Goal: Find specific page/section: Find specific page/section

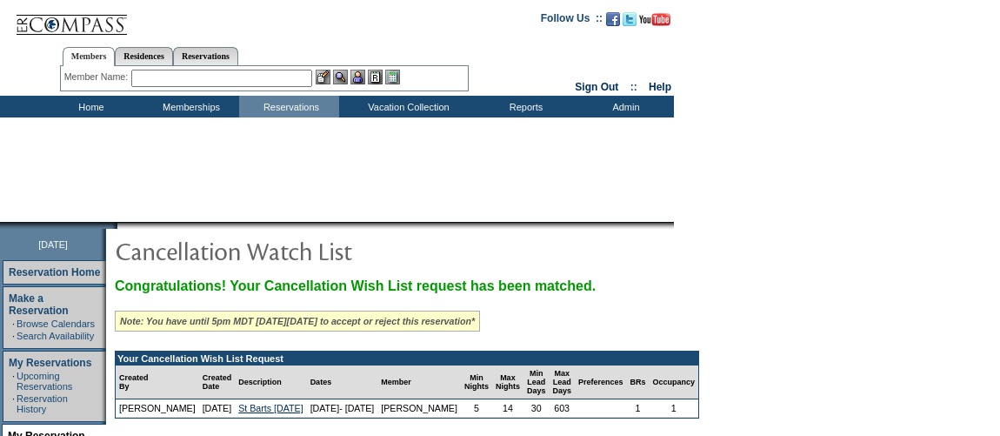
scroll to position [223, 0]
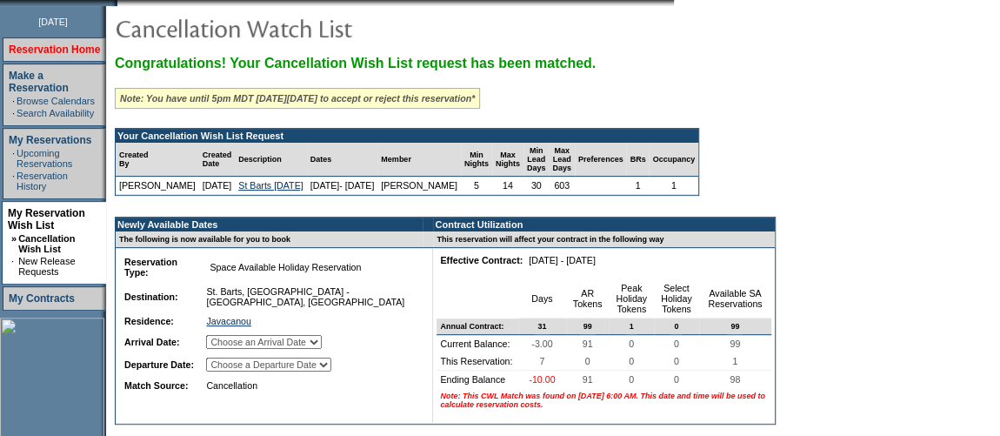
click at [48, 53] on link "Reservation Home" at bounding box center [54, 49] width 91 height 12
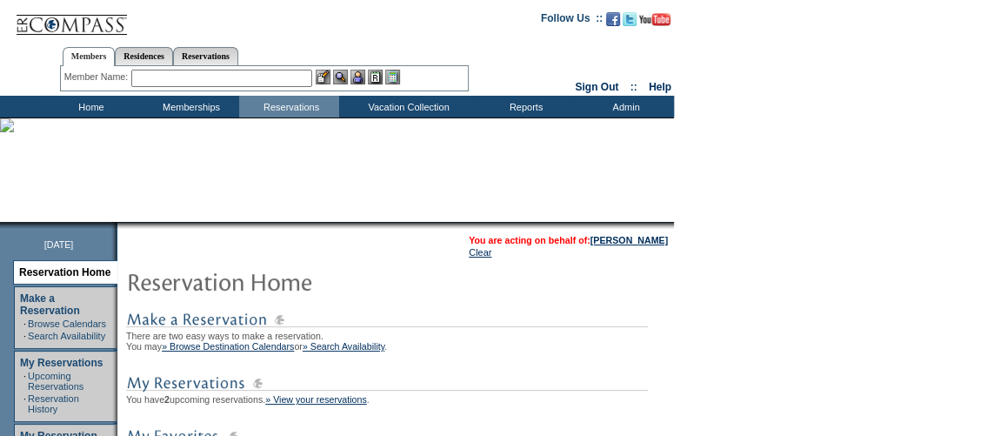
click at [197, 77] on input "text" at bounding box center [221, 78] width 181 height 17
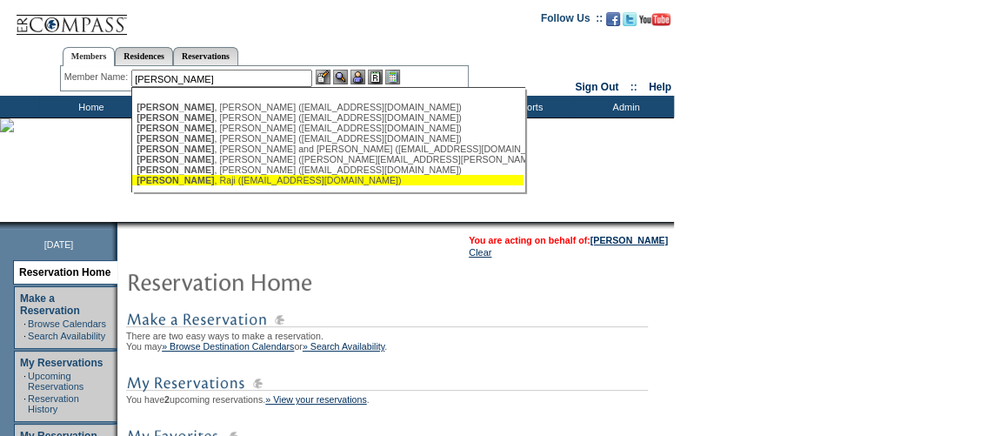
click at [214, 182] on div "Bolton , Raji (rajiabolt@sbcglobal.net)" at bounding box center [327, 180] width 382 height 10
type input "Bolton, Raji (rajiabolt@sbcglobal.net)"
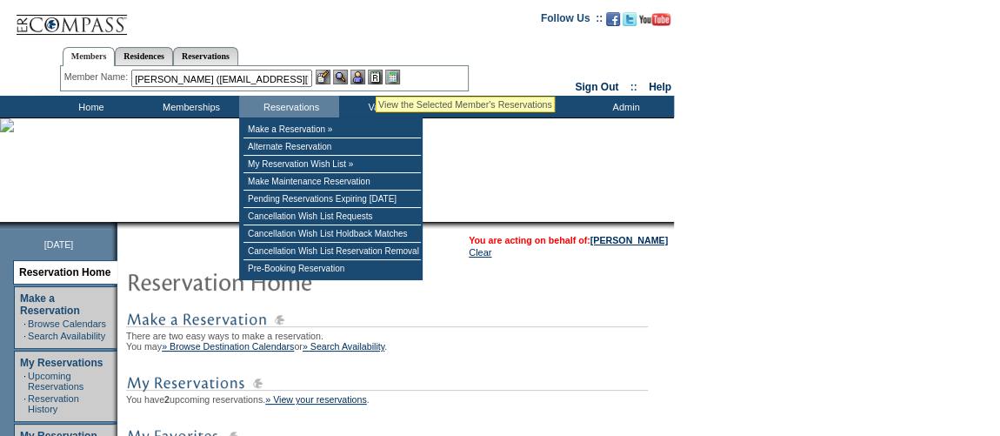
click at [376, 76] on img at bounding box center [375, 77] width 15 height 15
